Goal: Task Accomplishment & Management: Manage account settings

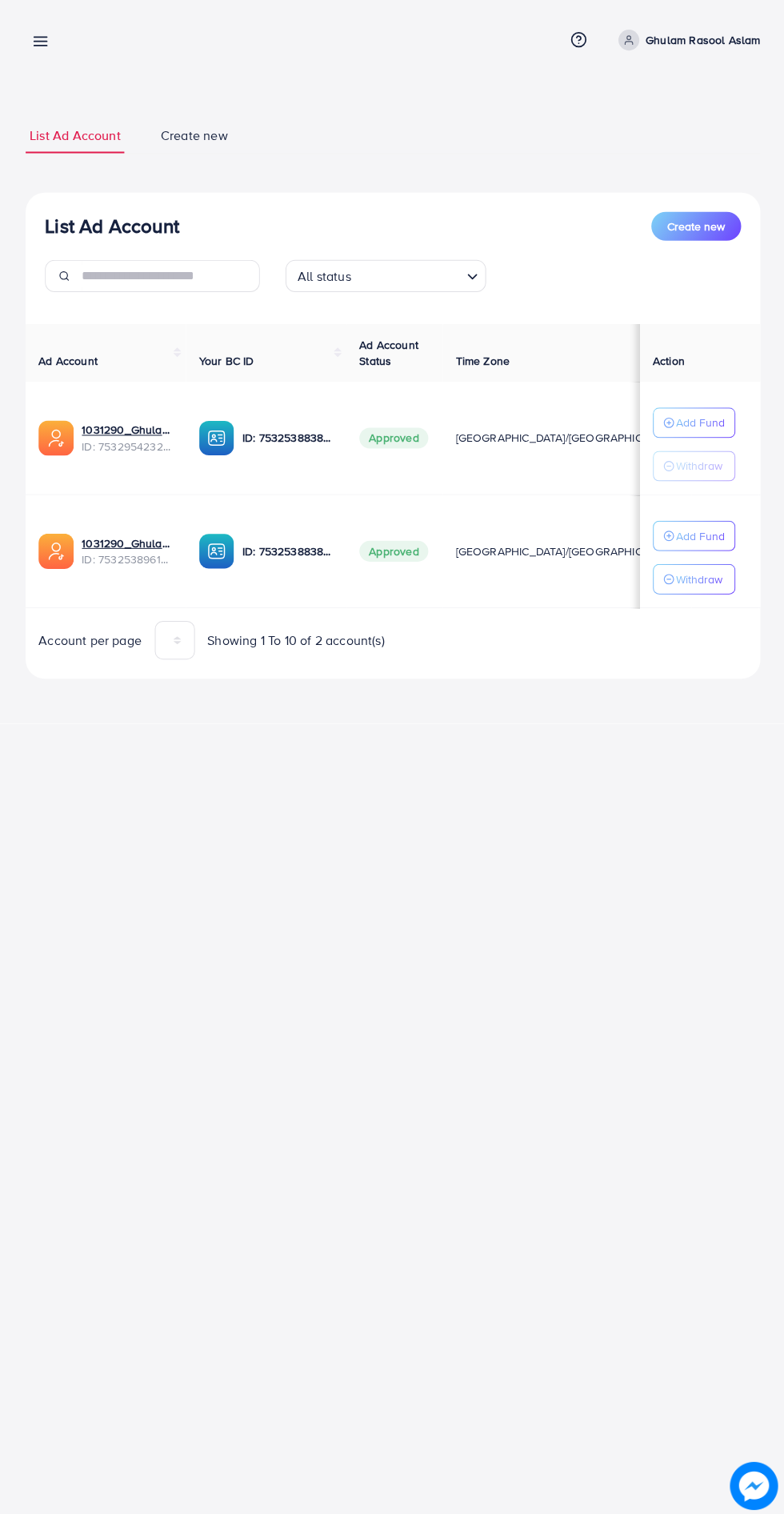
scroll to position [0, 27]
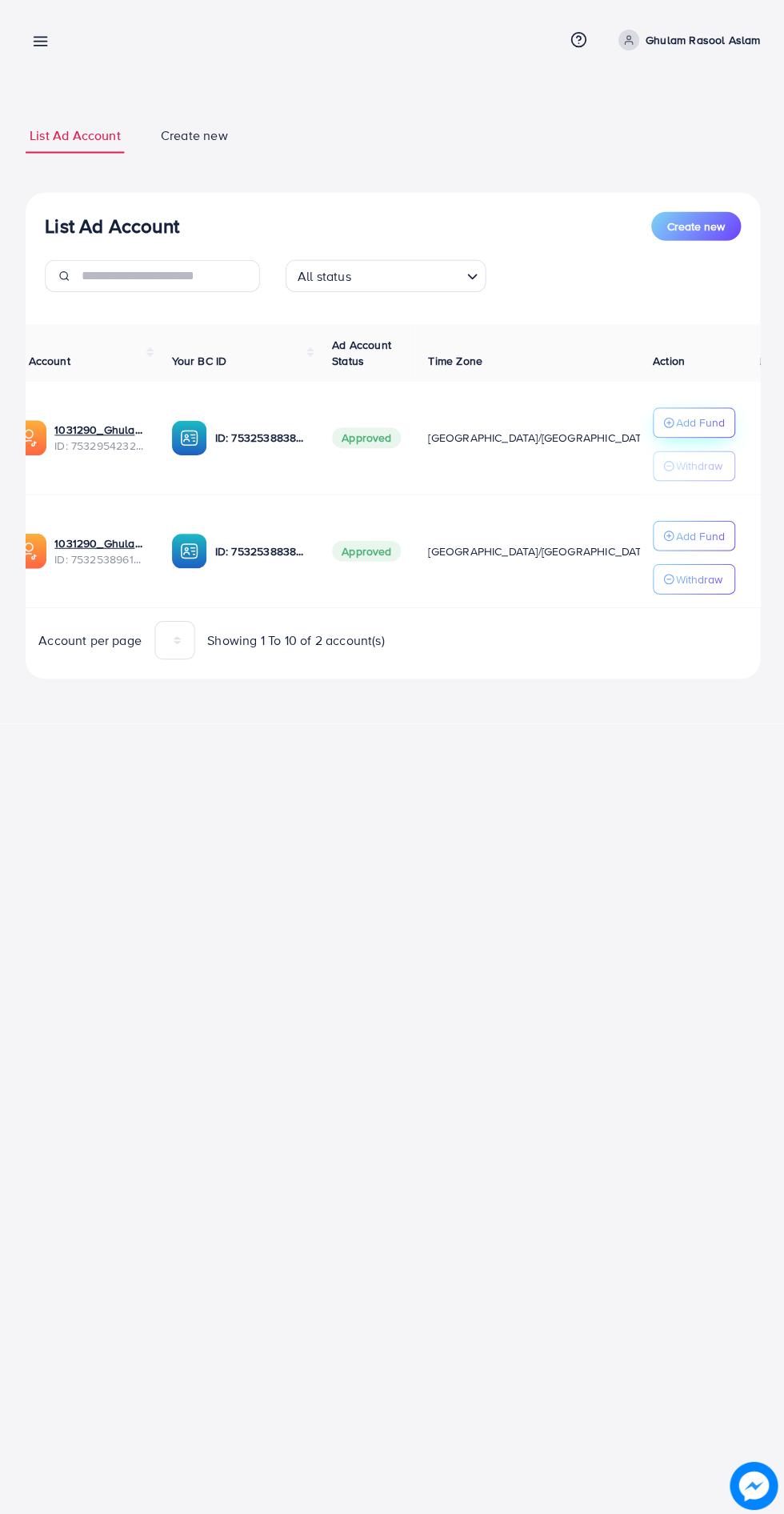
click at [712, 420] on p "Add Fund" at bounding box center [699, 421] width 49 height 20
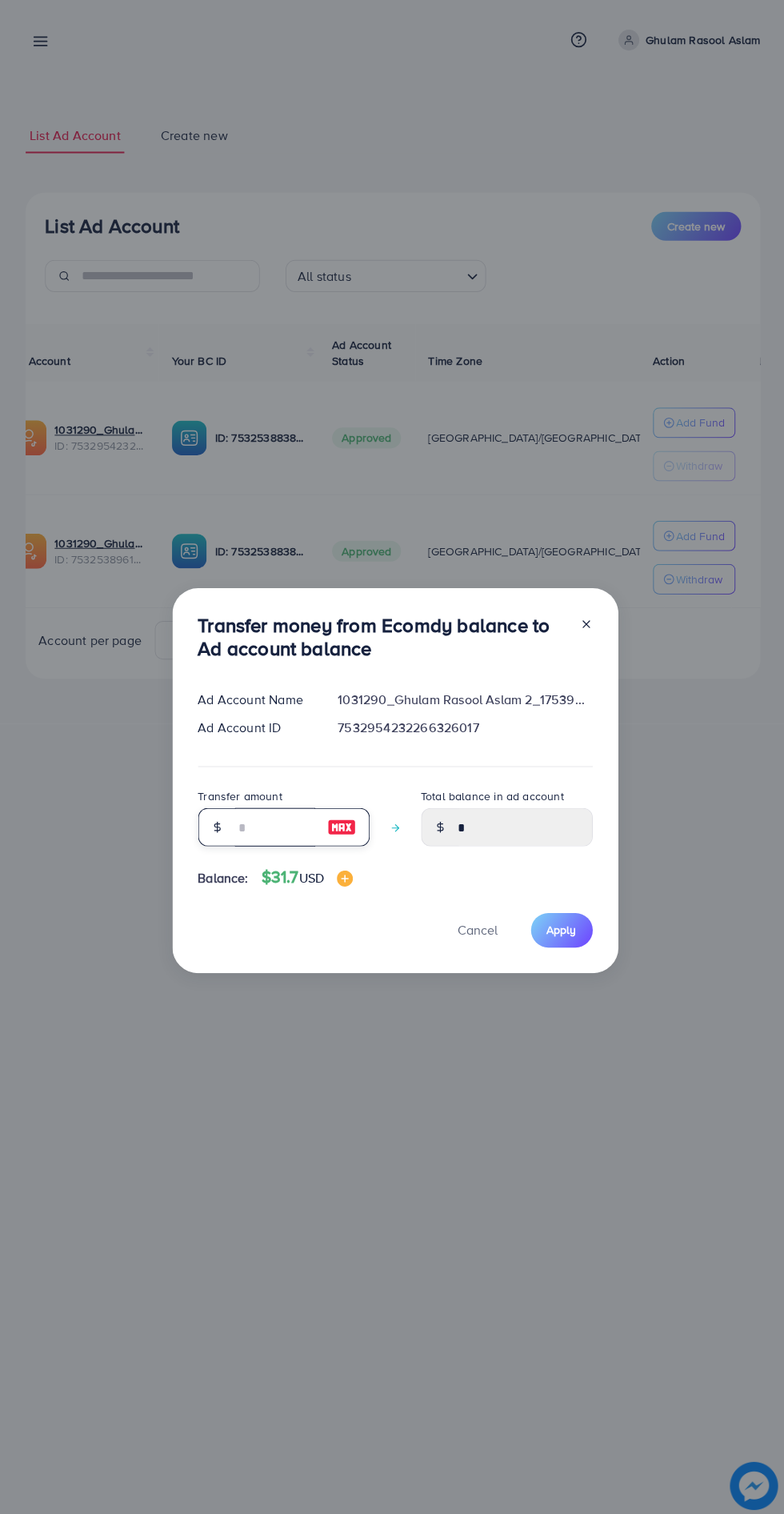
click at [248, 820] on input "number" at bounding box center [274, 824] width 80 height 38
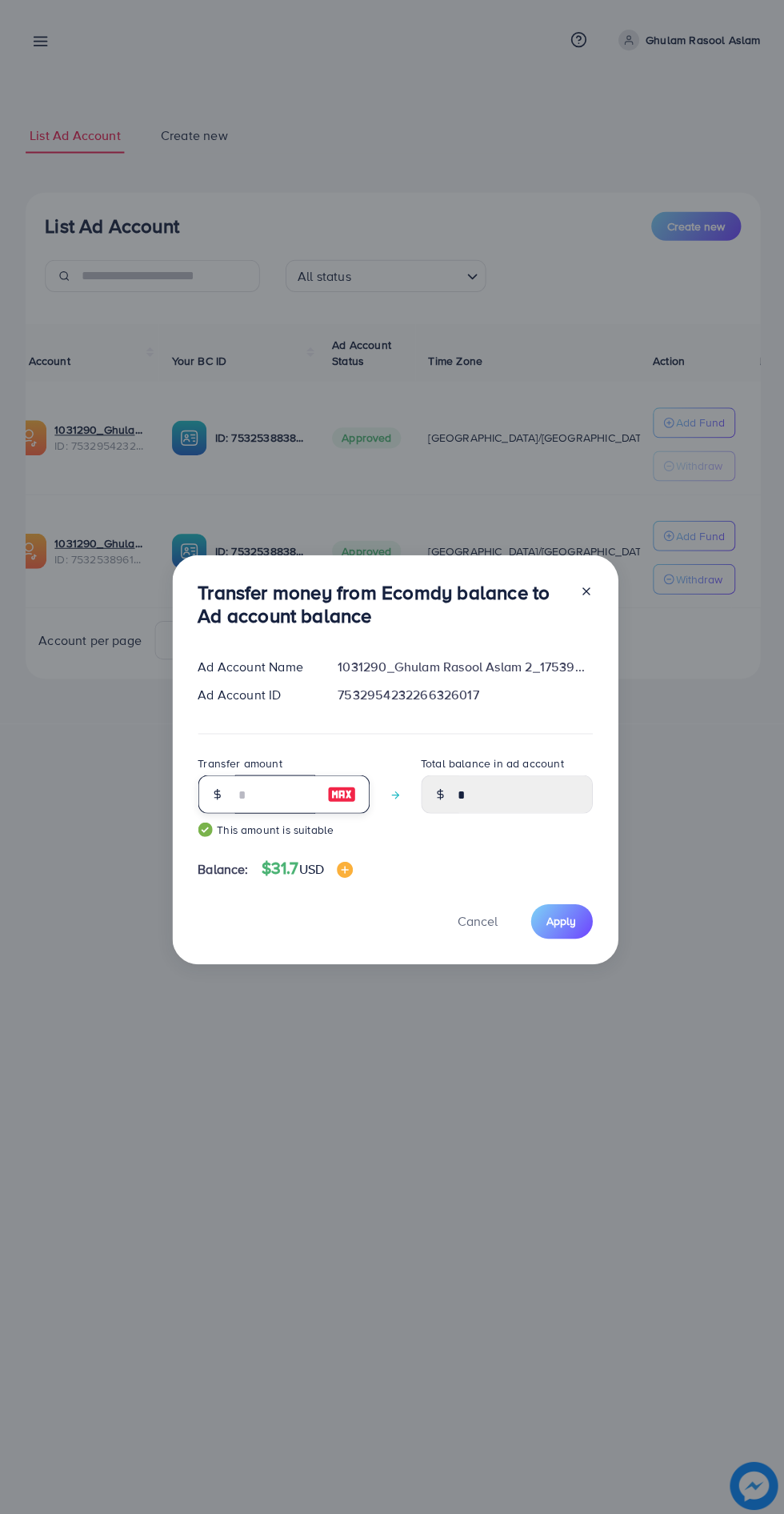
scroll to position [20, 0]
type input "**"
click at [565, 914] on span "Apply" at bounding box center [560, 918] width 30 height 16
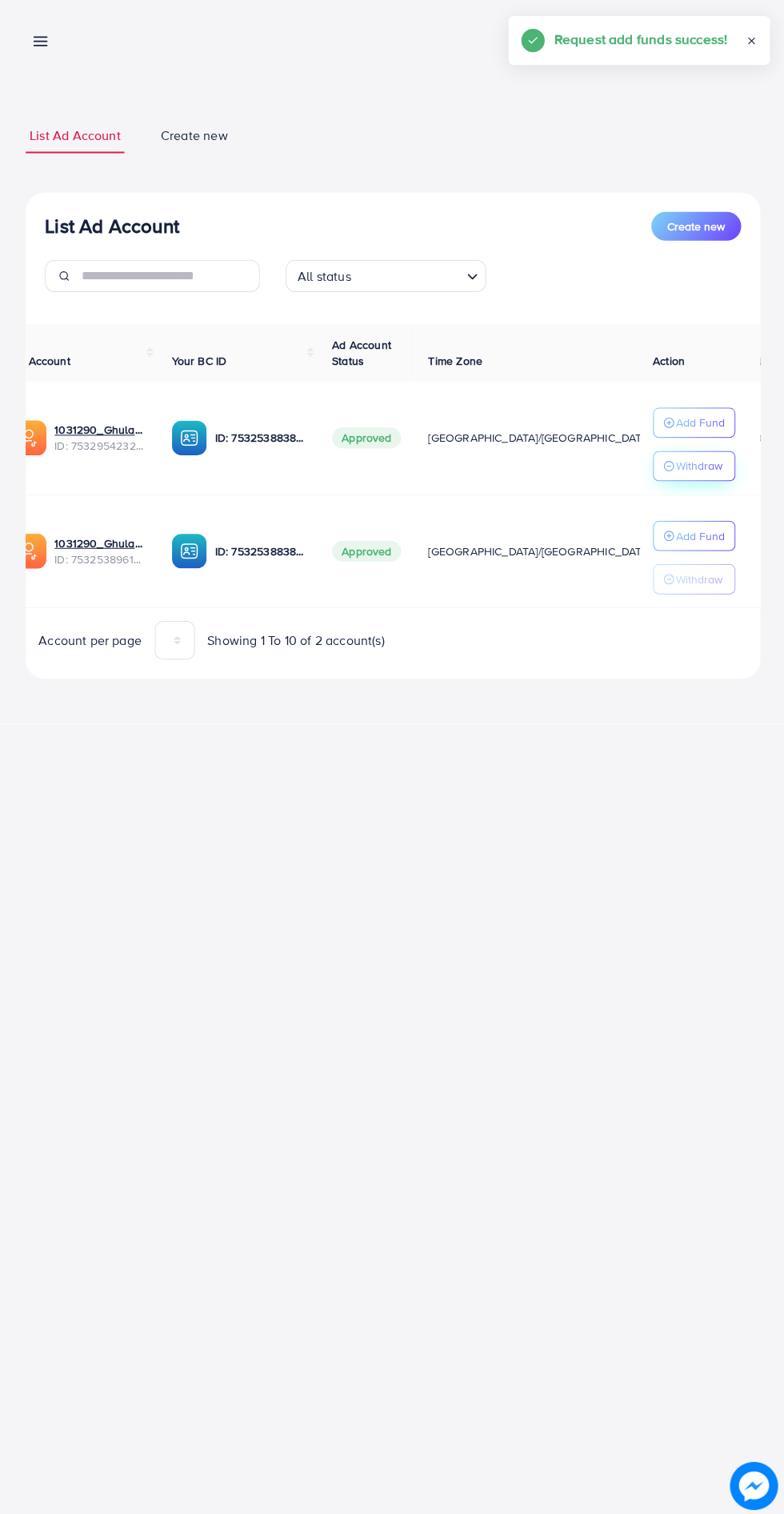
click at [718, 468] on p "Withdraw" at bounding box center [698, 465] width 46 height 20
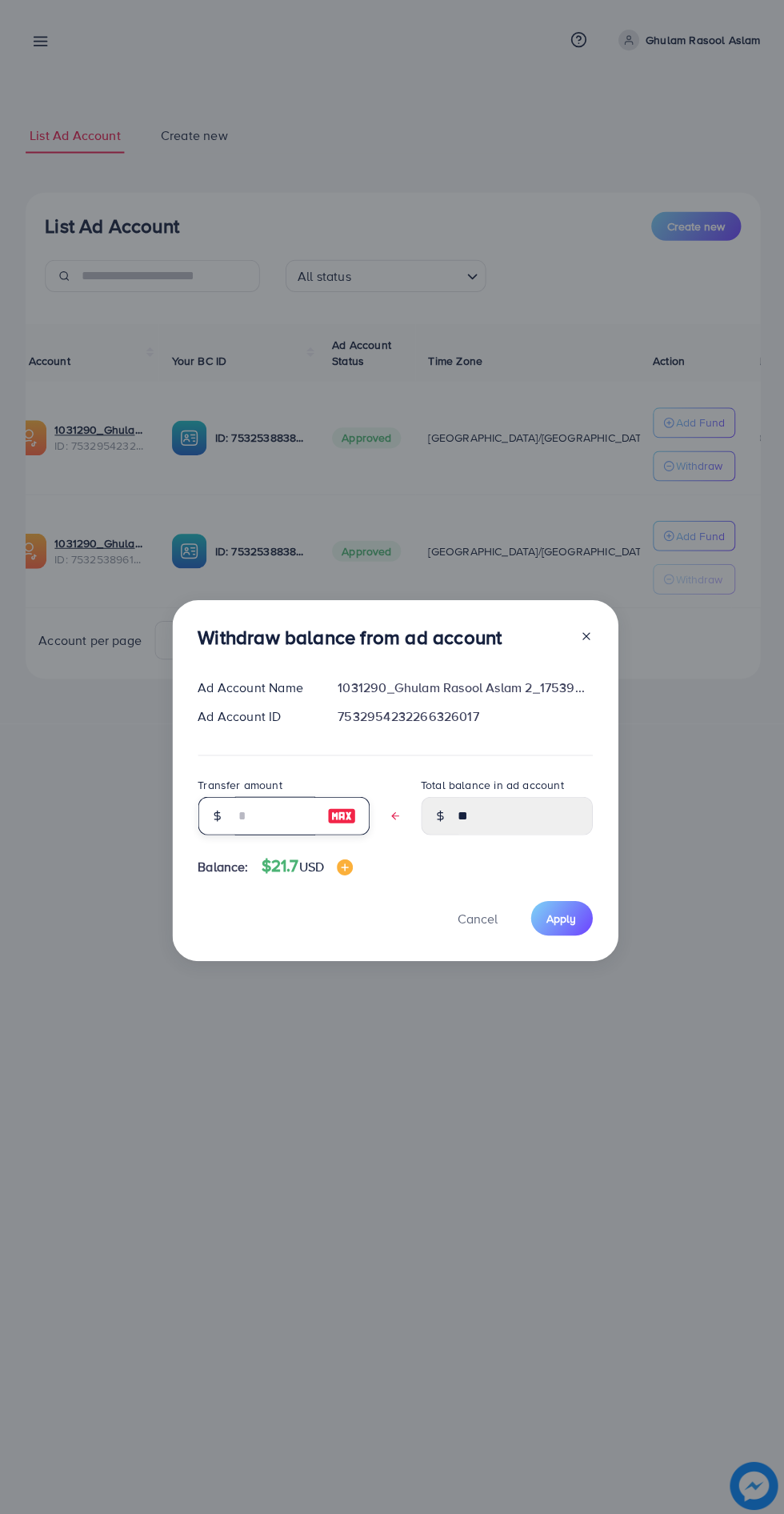
click at [243, 821] on input "text" at bounding box center [274, 813] width 80 height 38
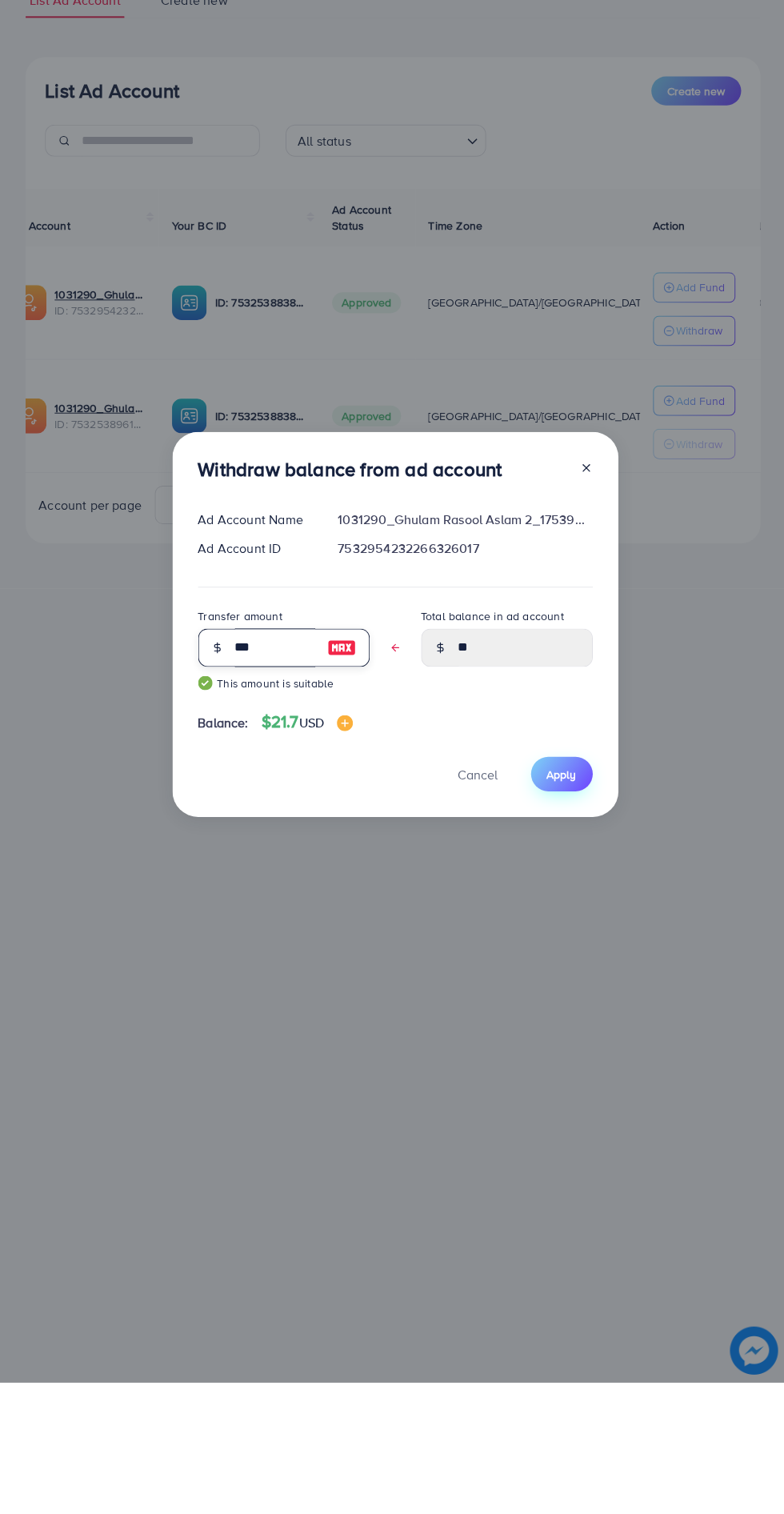
type input "***"
click at [583, 903] on button "Apply" at bounding box center [560, 906] width 61 height 34
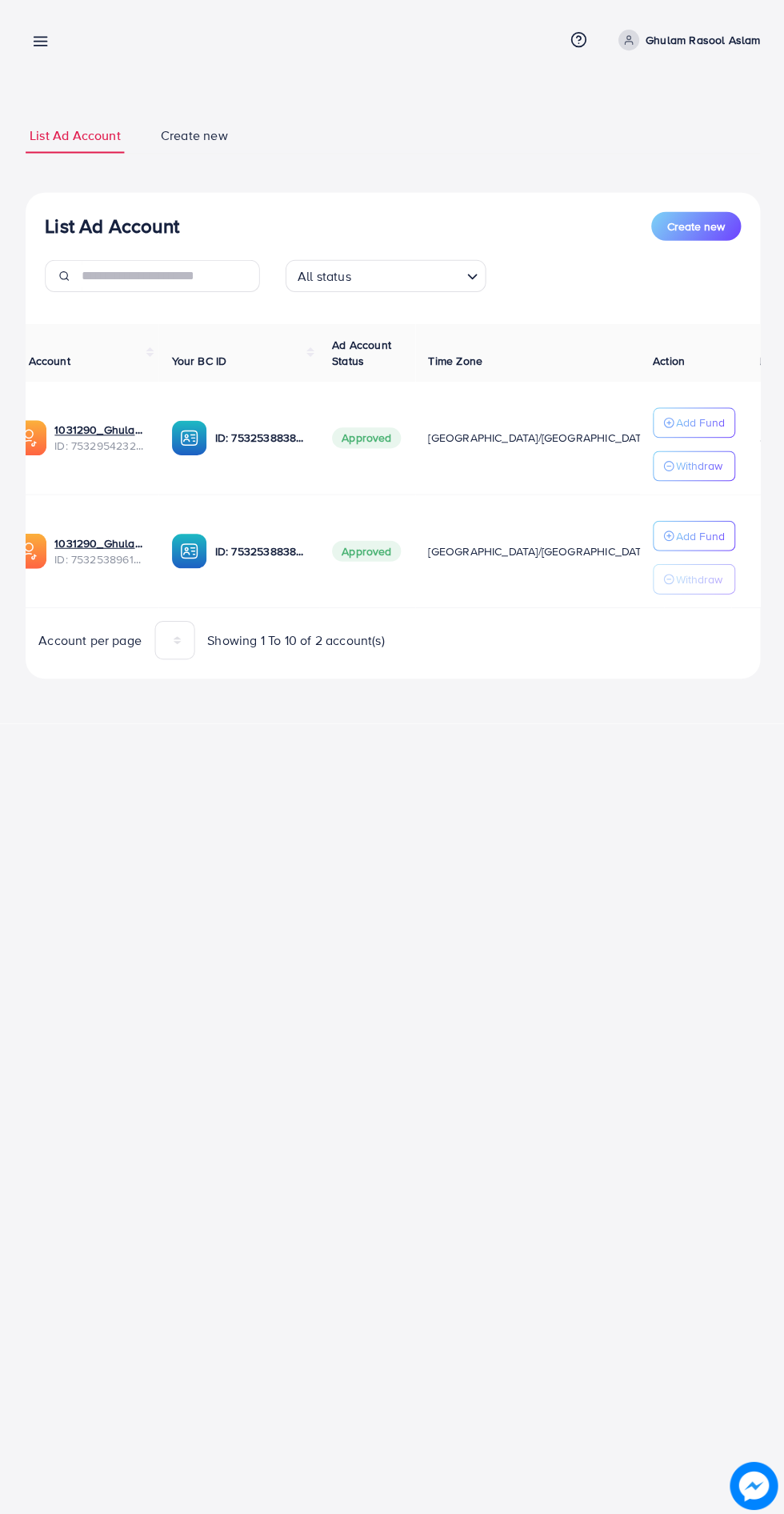
scroll to position [0, 0]
click at [706, 572] on p "Withdraw" at bounding box center [698, 577] width 46 height 20
click at [666, 534] on line "button" at bounding box center [667, 534] width 4 height 0
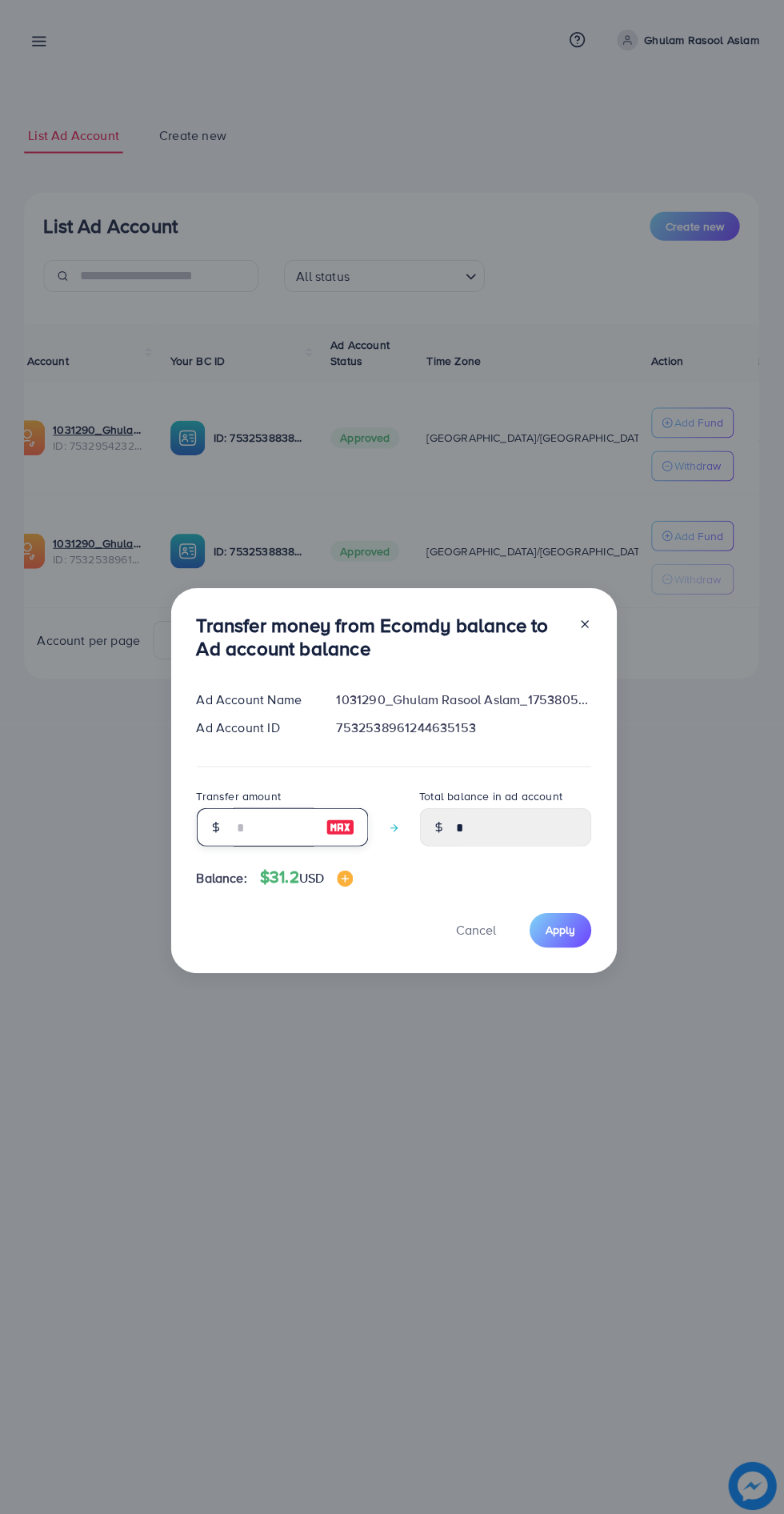
click at [239, 828] on input "number" at bounding box center [274, 824] width 80 height 38
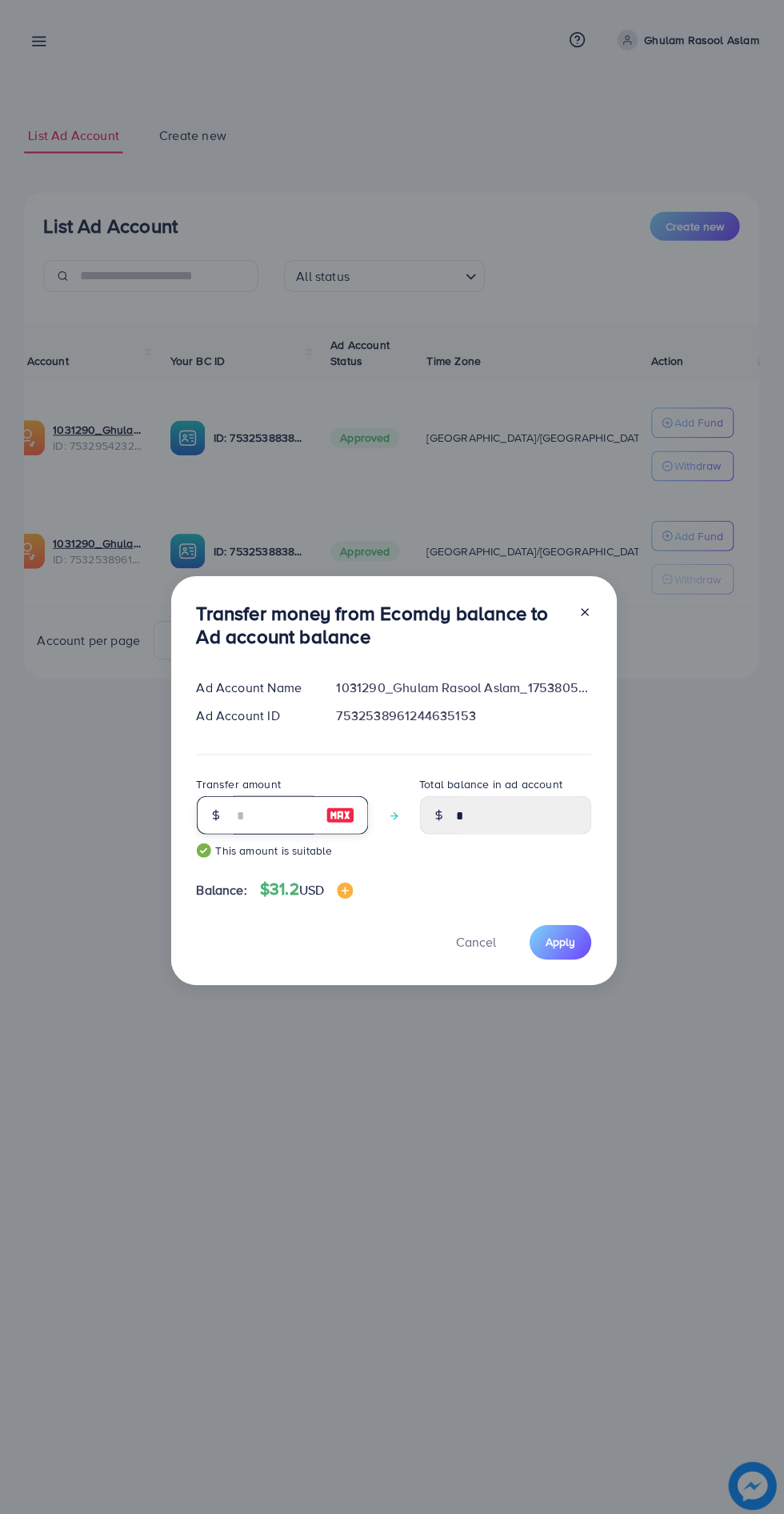
scroll to position [20, 0]
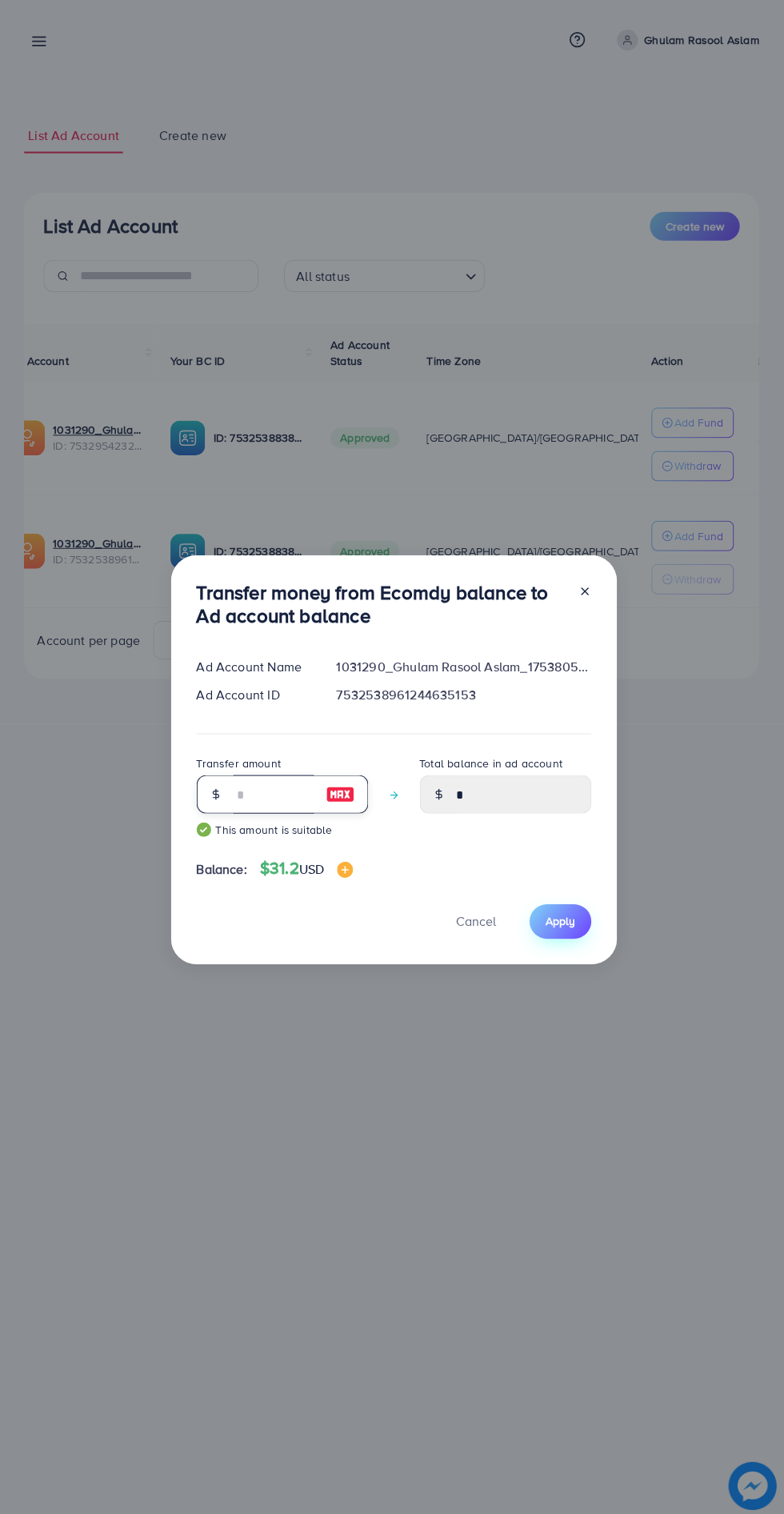
type input "**"
click at [565, 918] on span "Apply" at bounding box center [560, 918] width 30 height 16
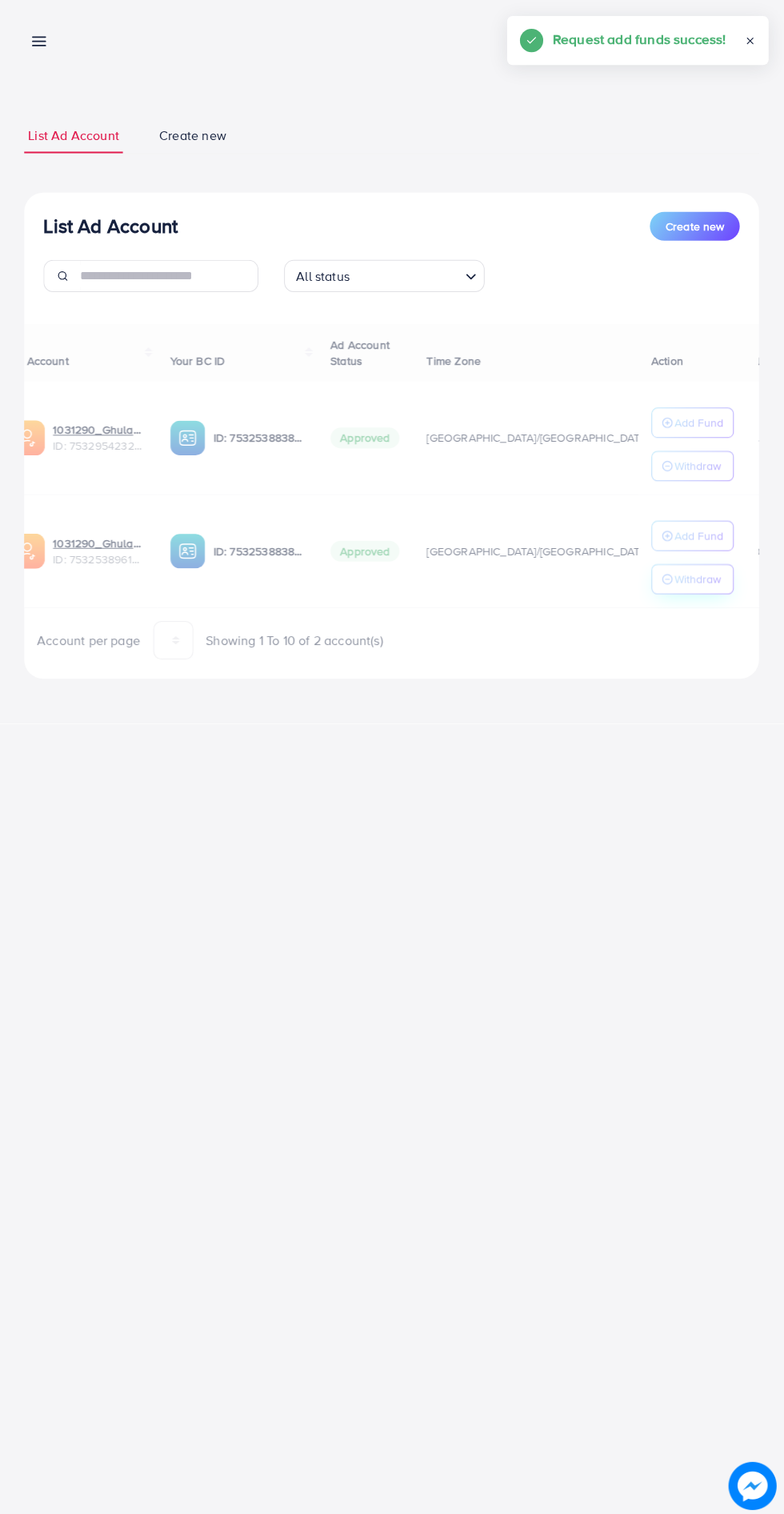
click at [714, 577] on p "Withdraw" at bounding box center [698, 577] width 46 height 20
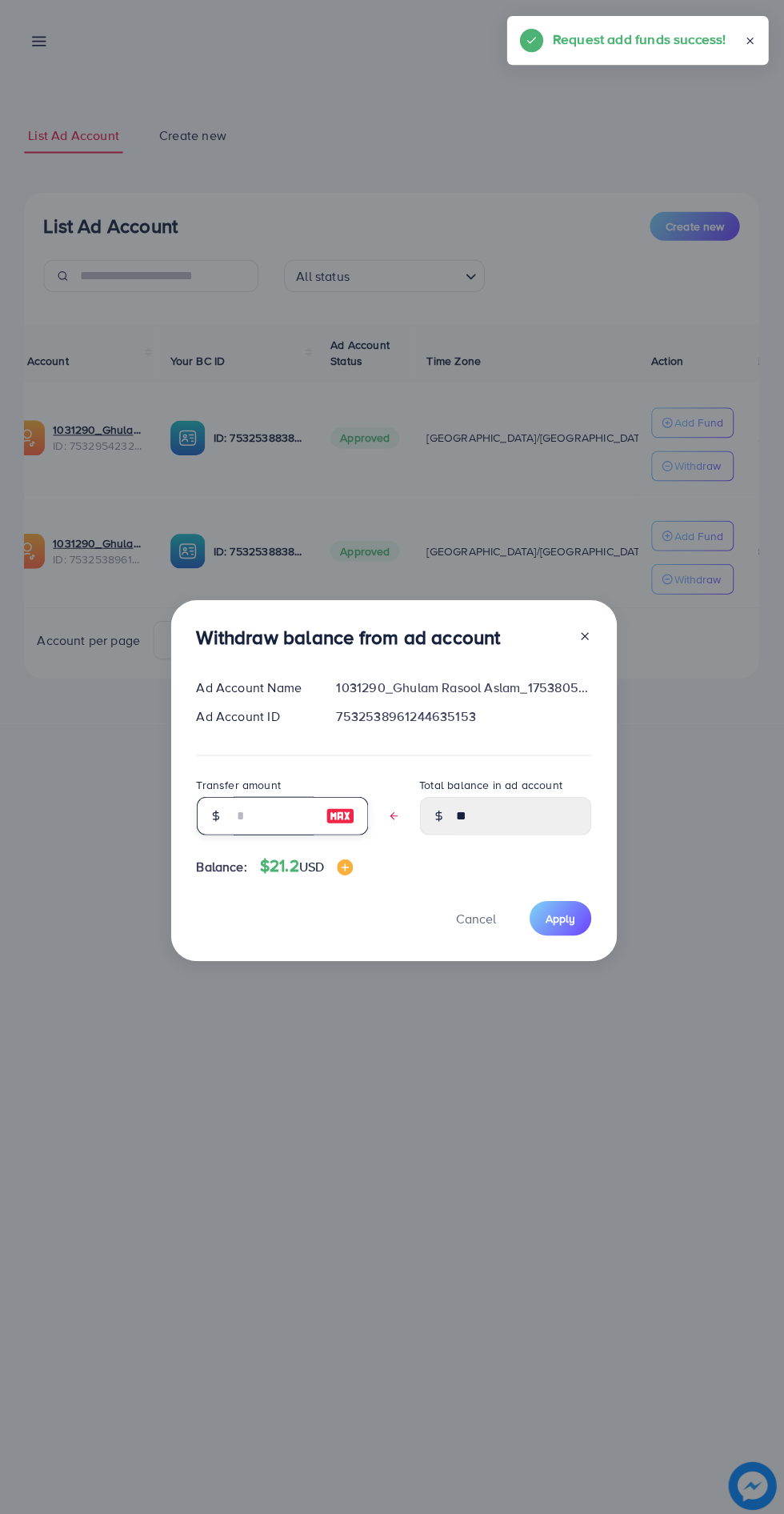
click at [270, 821] on input "text" at bounding box center [274, 813] width 80 height 38
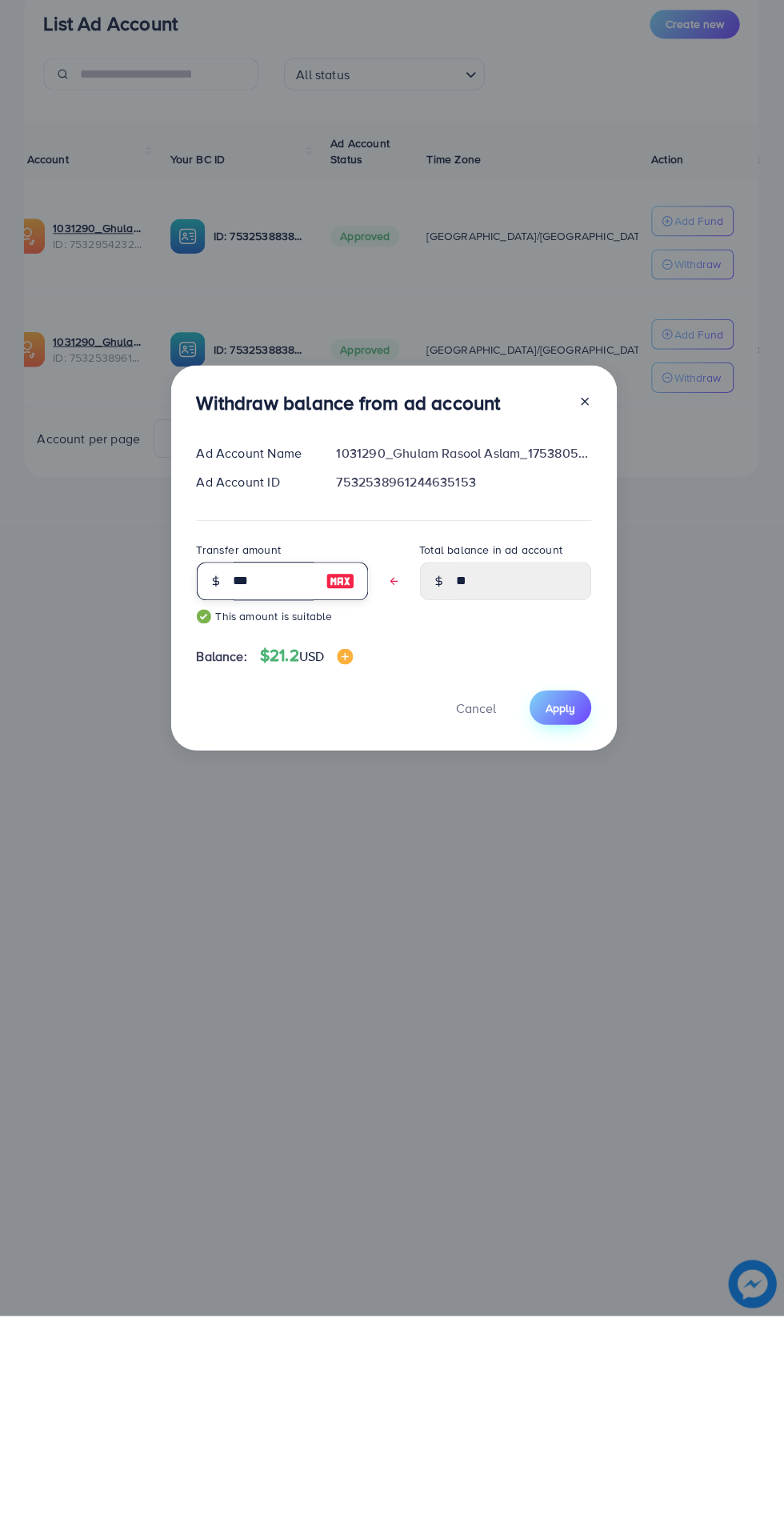
type input "***"
click at [548, 906] on span "Apply" at bounding box center [560, 907] width 30 height 16
